Goal: Find contact information: Find contact information

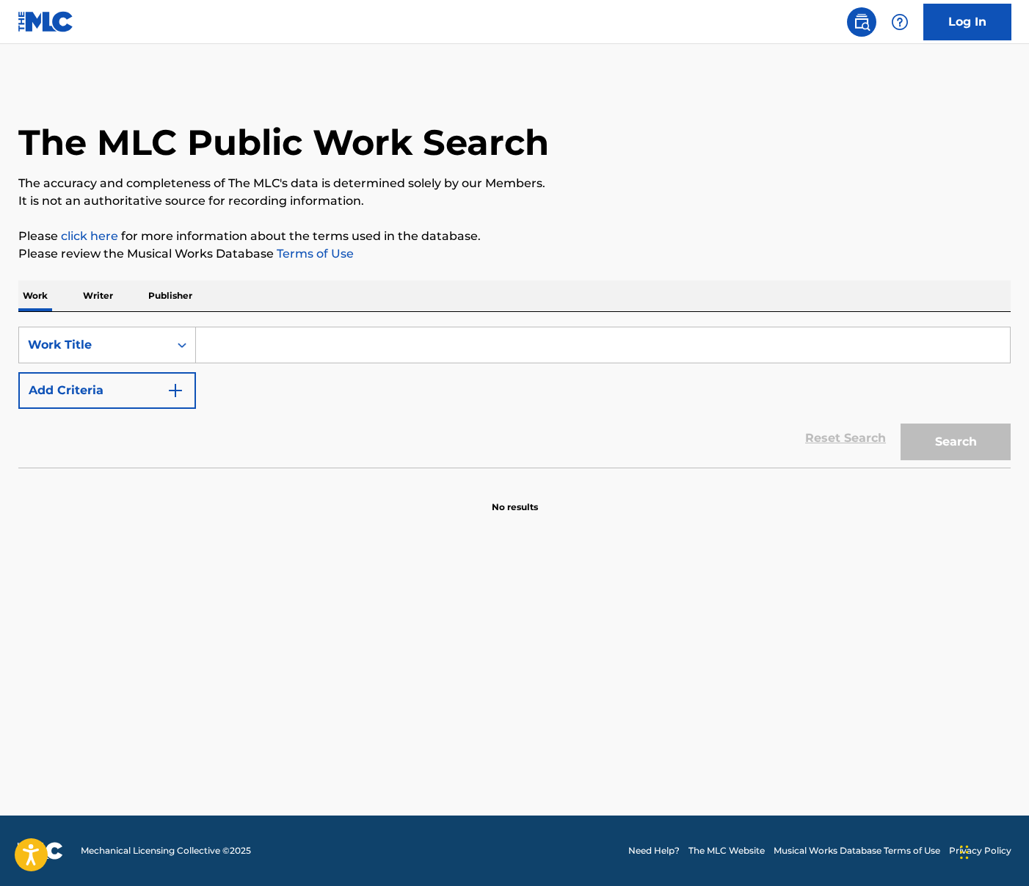
click at [314, 341] on input "Search Form" at bounding box center [603, 344] width 814 height 35
paste input "Spread The Opps"
type input "Spread The Opps"
click at [956, 442] on button "Search" at bounding box center [956, 441] width 110 height 37
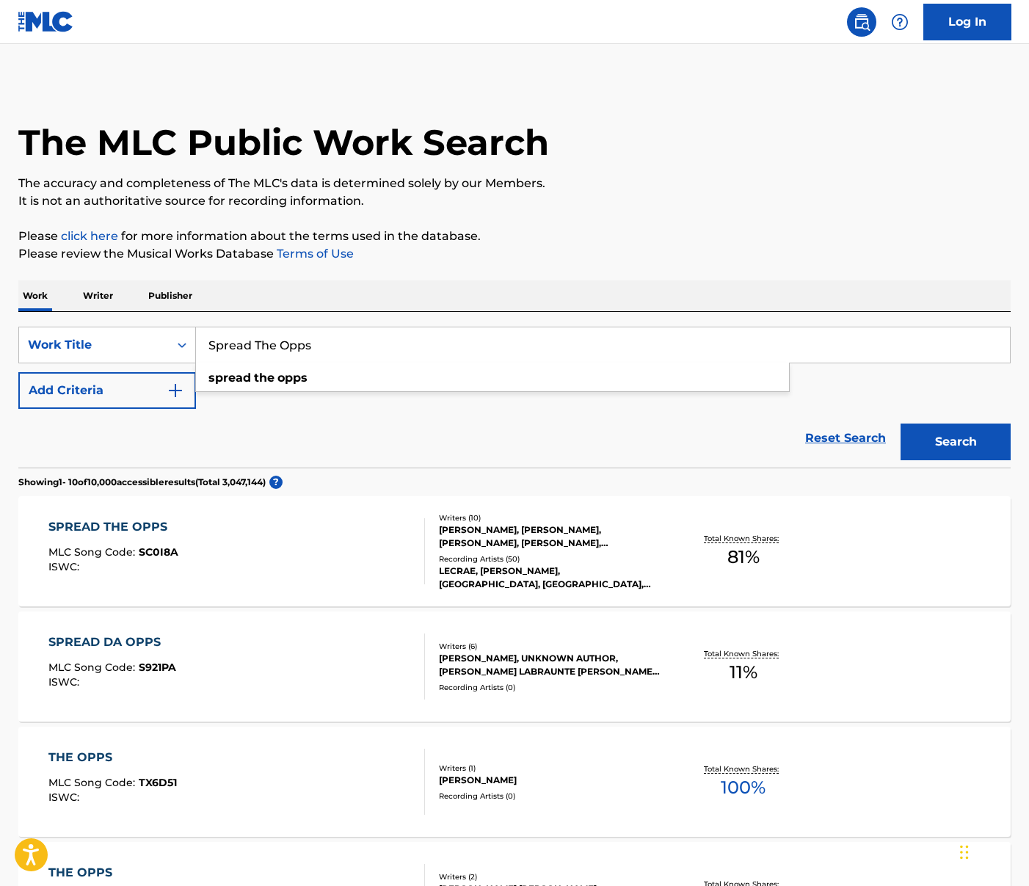
click at [153, 521] on div "SPREAD THE OPPS" at bounding box center [113, 527] width 130 height 18
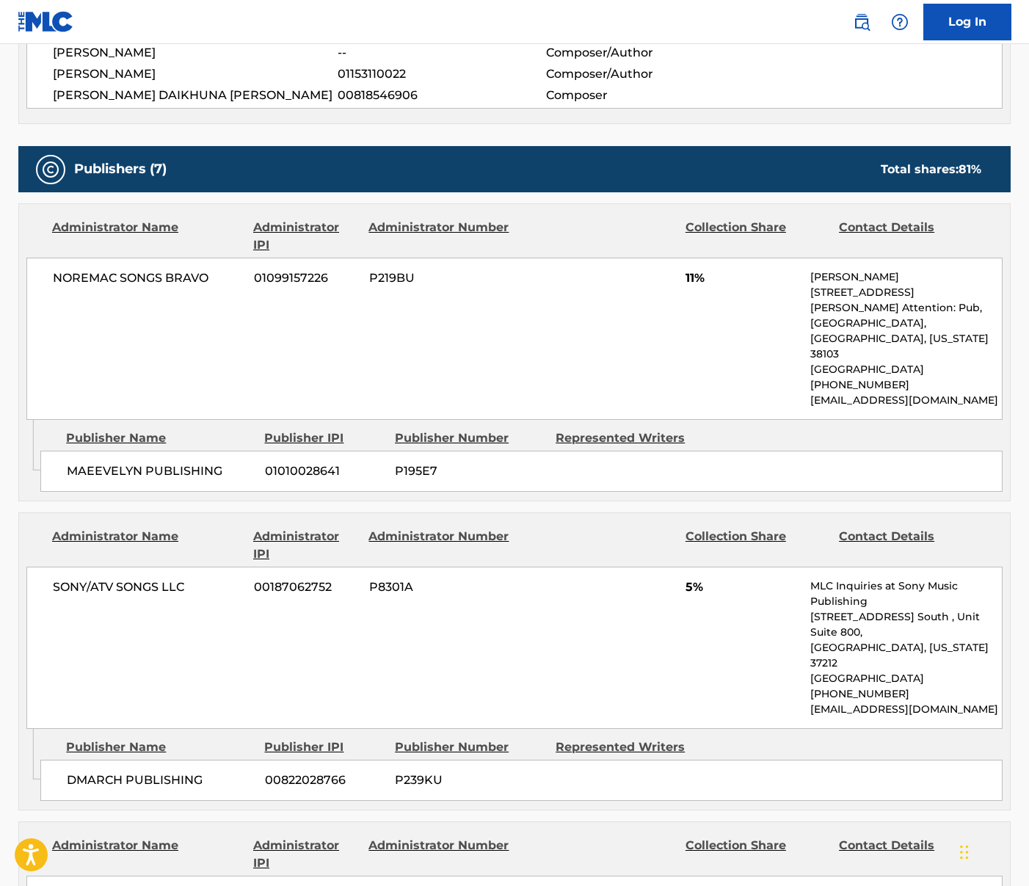
scroll to position [723, 0]
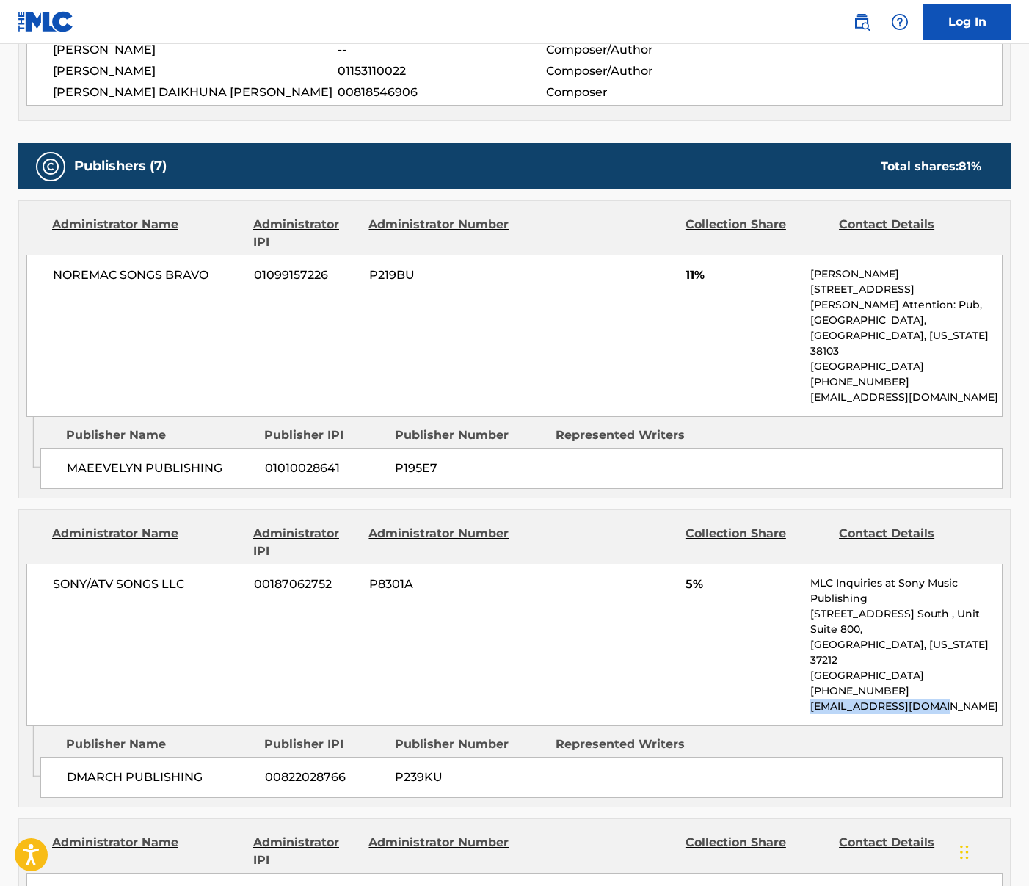
drag, startPoint x: 944, startPoint y: 630, endPoint x: 804, endPoint y: 633, distance: 139.5
click at [804, 633] on div "SONY/ATV SONGS LLC 00187062752 P8301A 5% MLC Inquiries at Sony Music Publishing…" at bounding box center [514, 645] width 976 height 162
click at [920, 699] on p "[EMAIL_ADDRESS][DOMAIN_NAME]" at bounding box center [906, 706] width 192 height 15
click at [945, 699] on p "[EMAIL_ADDRESS][DOMAIN_NAME]" at bounding box center [906, 706] width 192 height 15
drag, startPoint x: 944, startPoint y: 628, endPoint x: 841, endPoint y: 630, distance: 102.8
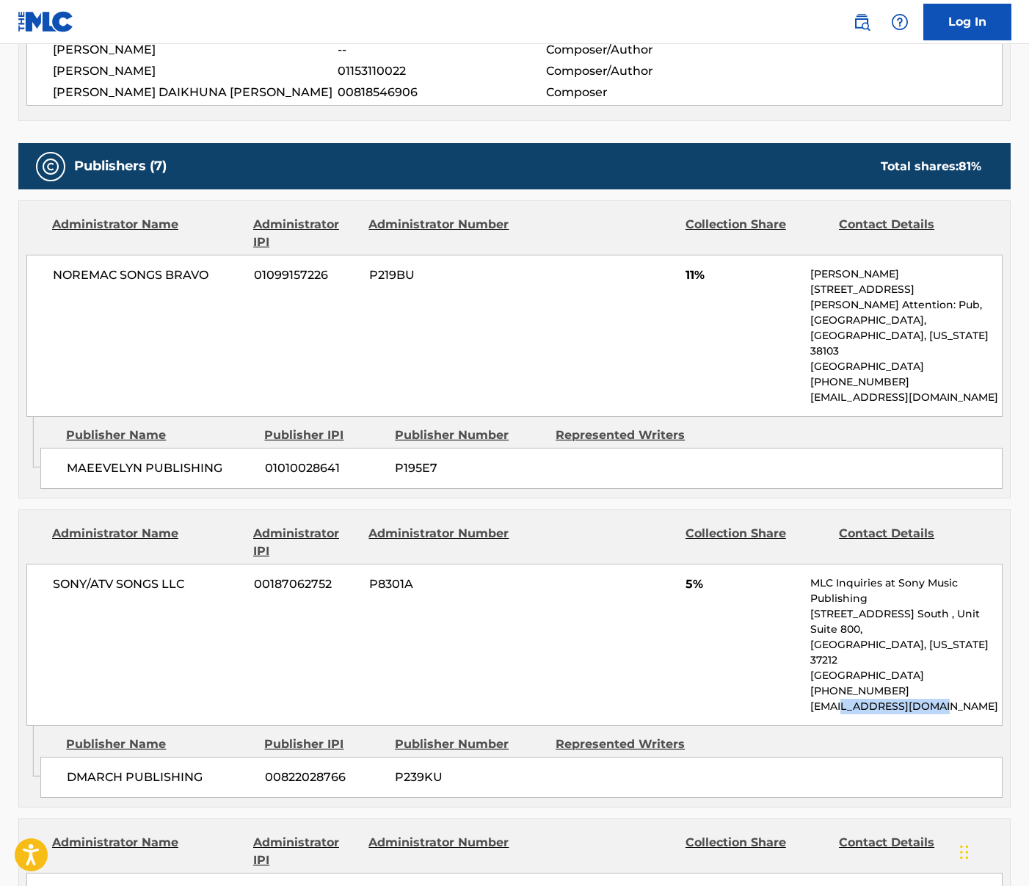
click at [841, 699] on p "[EMAIL_ADDRESS][DOMAIN_NAME]" at bounding box center [906, 706] width 192 height 15
copy p "[DOMAIN_NAME]"
